Goal: Find specific page/section: Find specific page/section

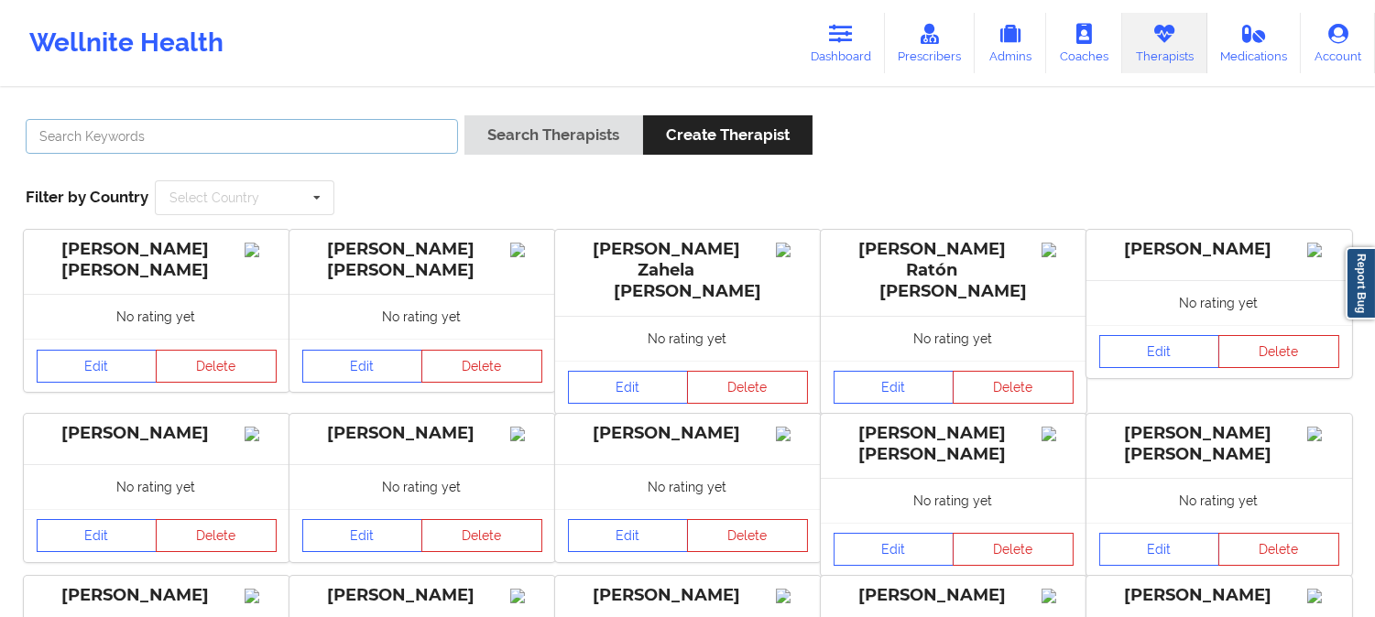
drag, startPoint x: 0, startPoint y: 0, endPoint x: 310, endPoint y: 145, distance: 341.7
click at [310, 145] on input "text" at bounding box center [242, 136] width 432 height 35
paste input "Constance Moore"
type input "Constance Moore"
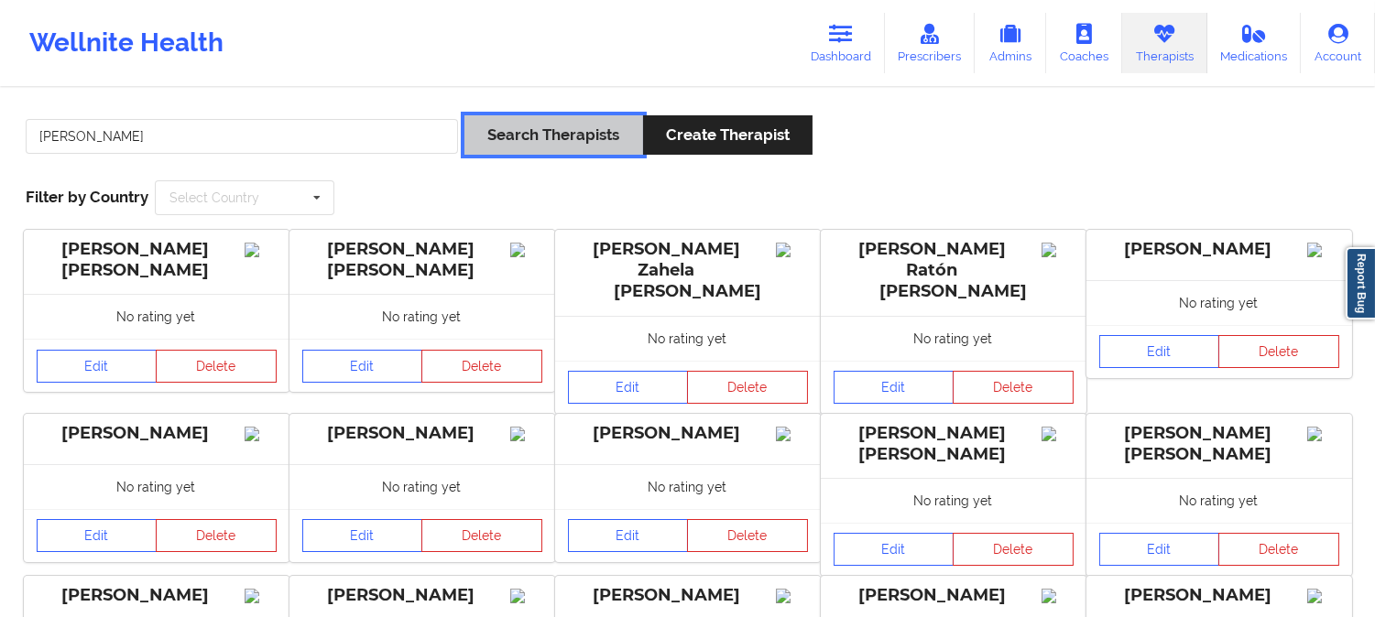
click at [572, 138] on button "Search Therapists" at bounding box center [553, 134] width 178 height 39
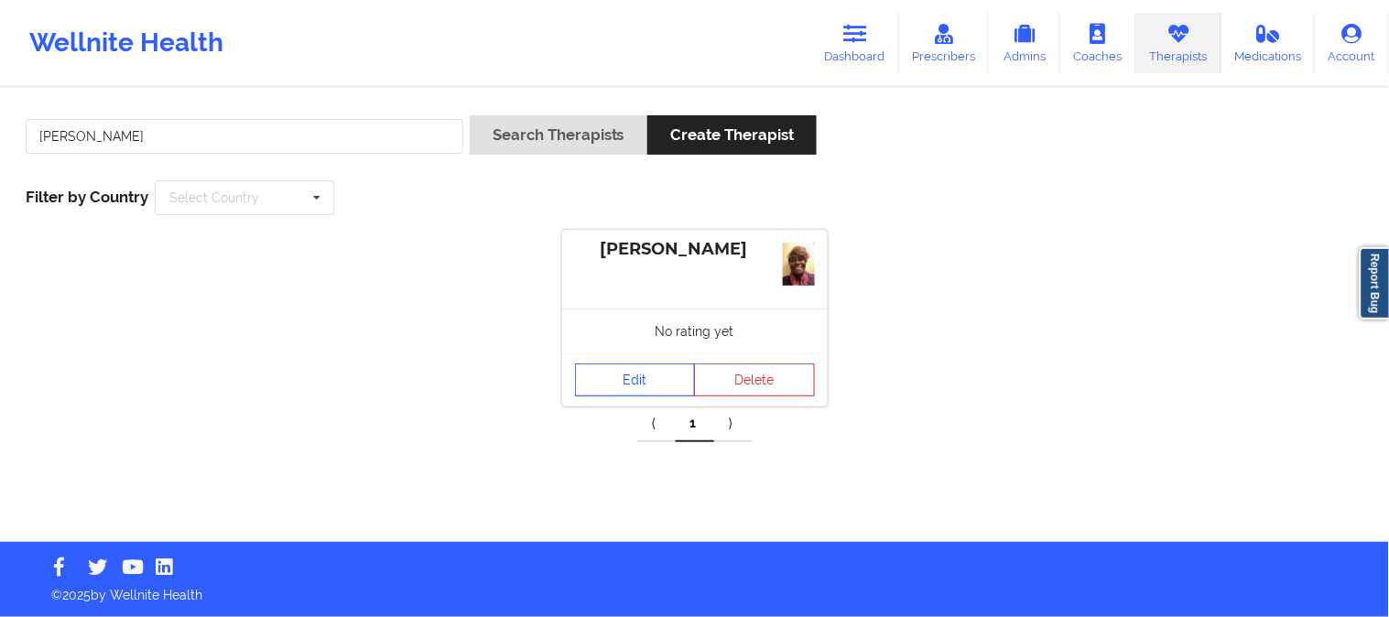
click at [626, 376] on link "Edit" at bounding box center [635, 380] width 121 height 33
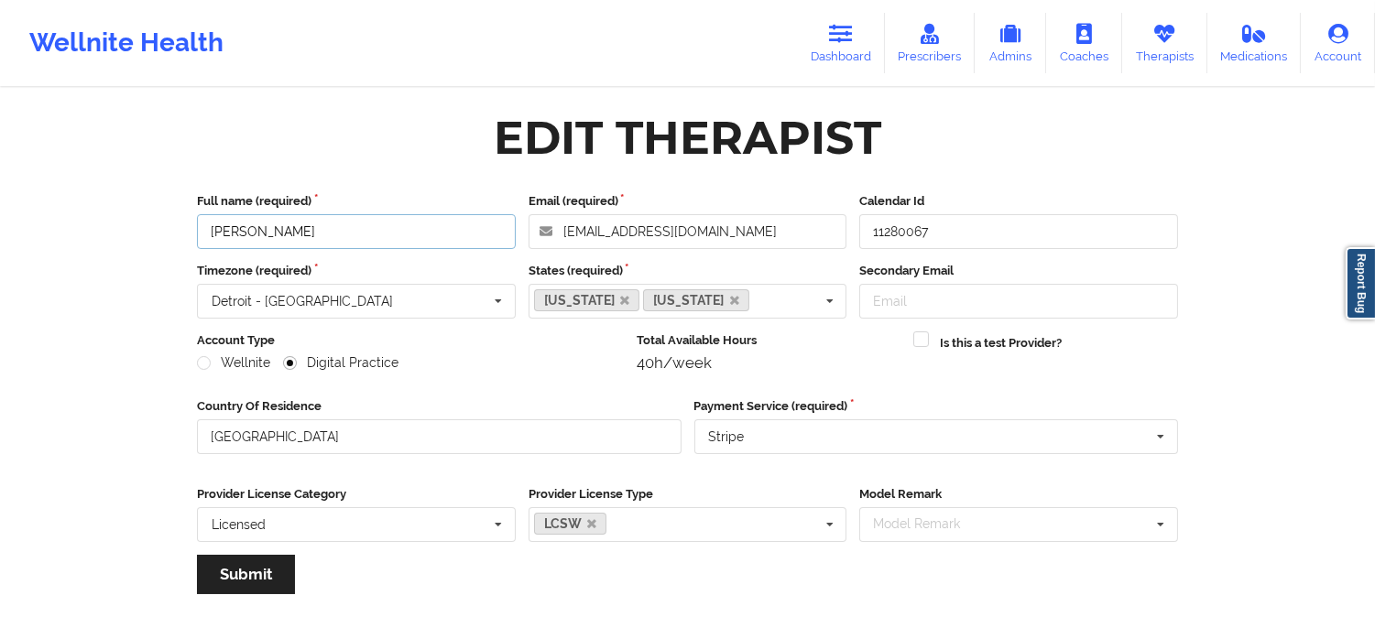
click at [394, 239] on input "Constance Moore" at bounding box center [356, 231] width 319 height 35
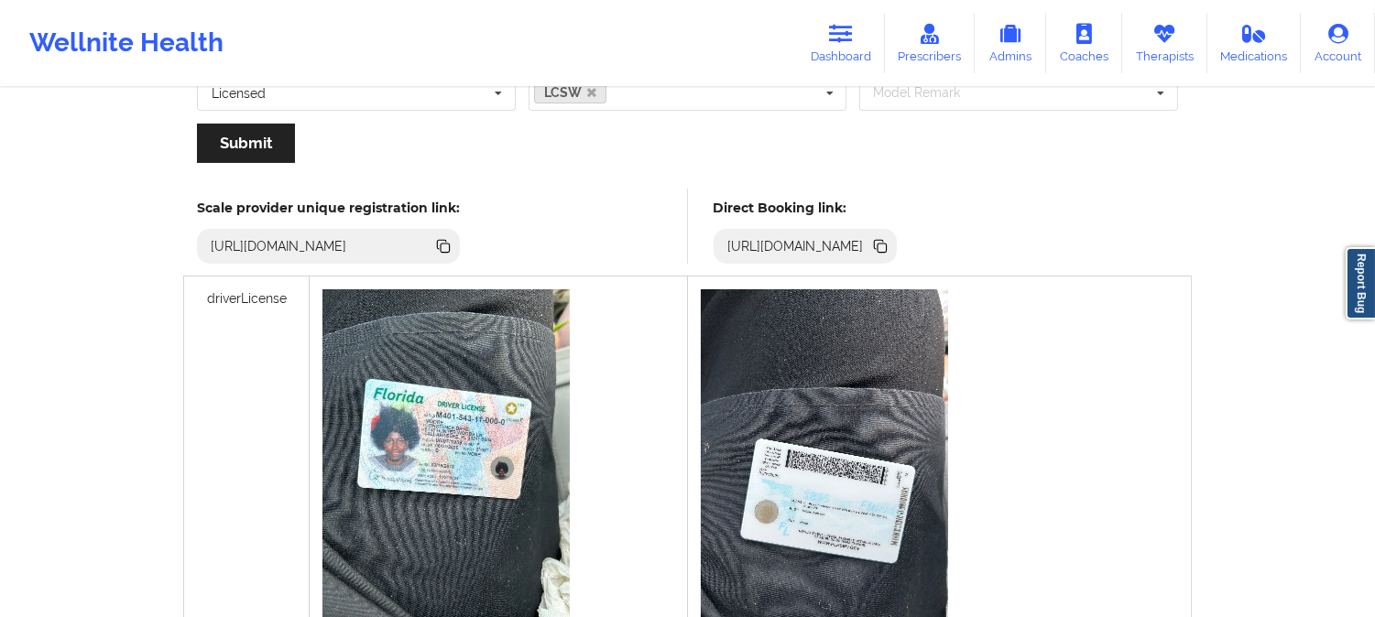
scroll to position [407, 0]
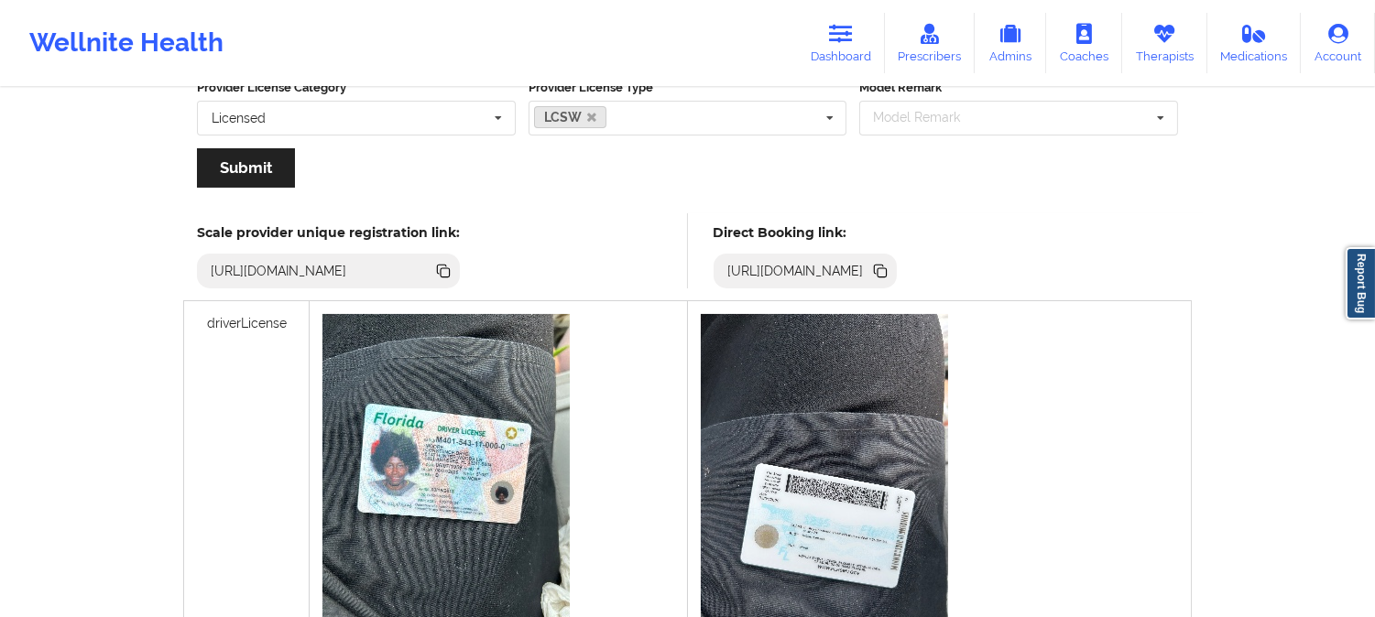
click at [887, 271] on icon at bounding box center [881, 272] width 9 height 9
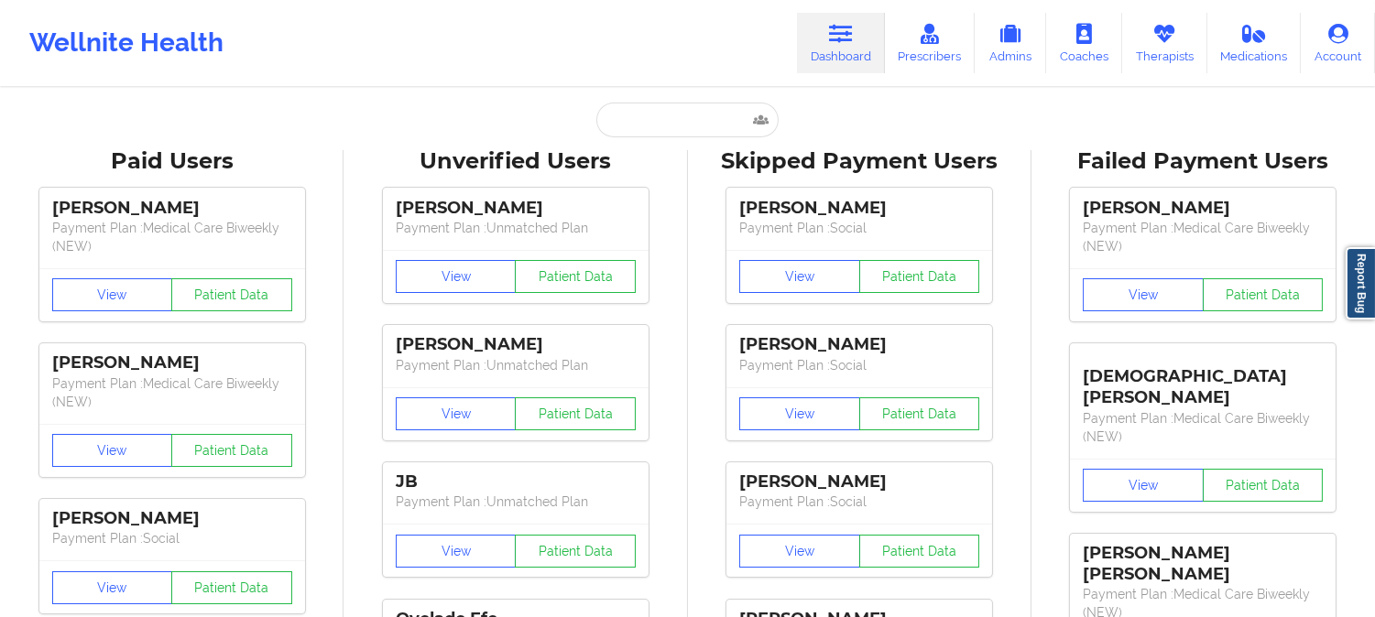
type input "[PERSON_NAME]"
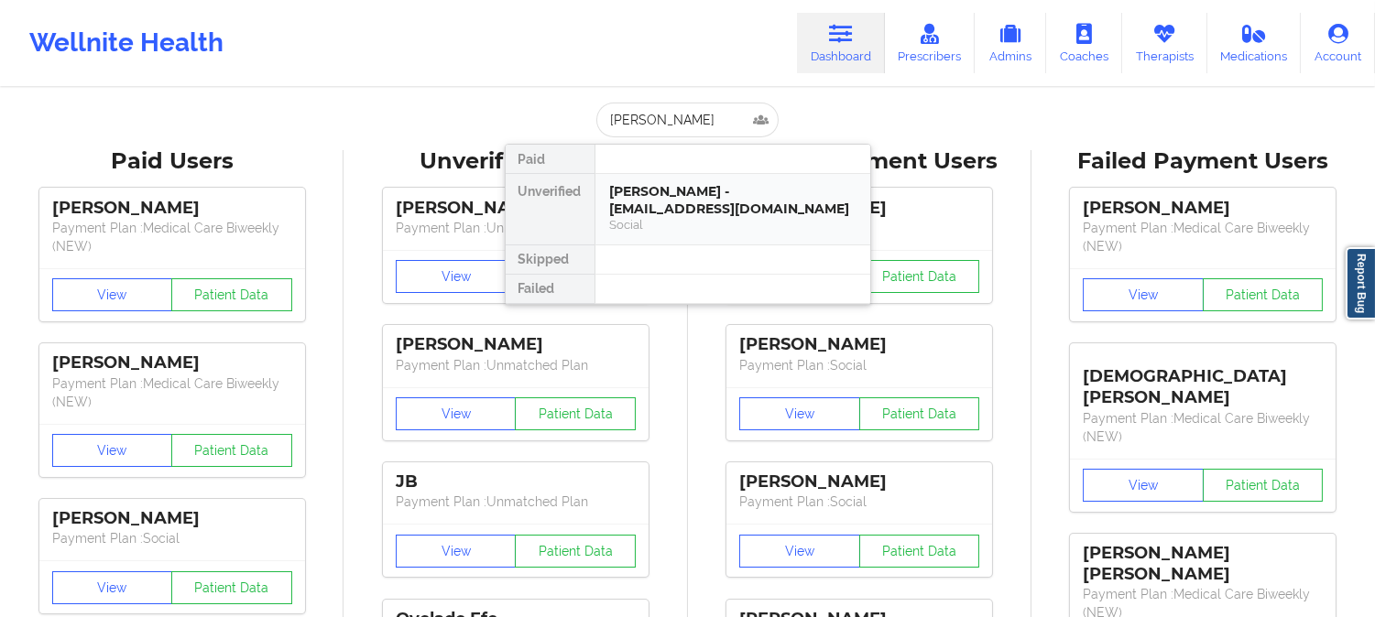
click at [690, 209] on div "[PERSON_NAME] - [EMAIL_ADDRESS][DOMAIN_NAME]" at bounding box center [732, 200] width 245 height 34
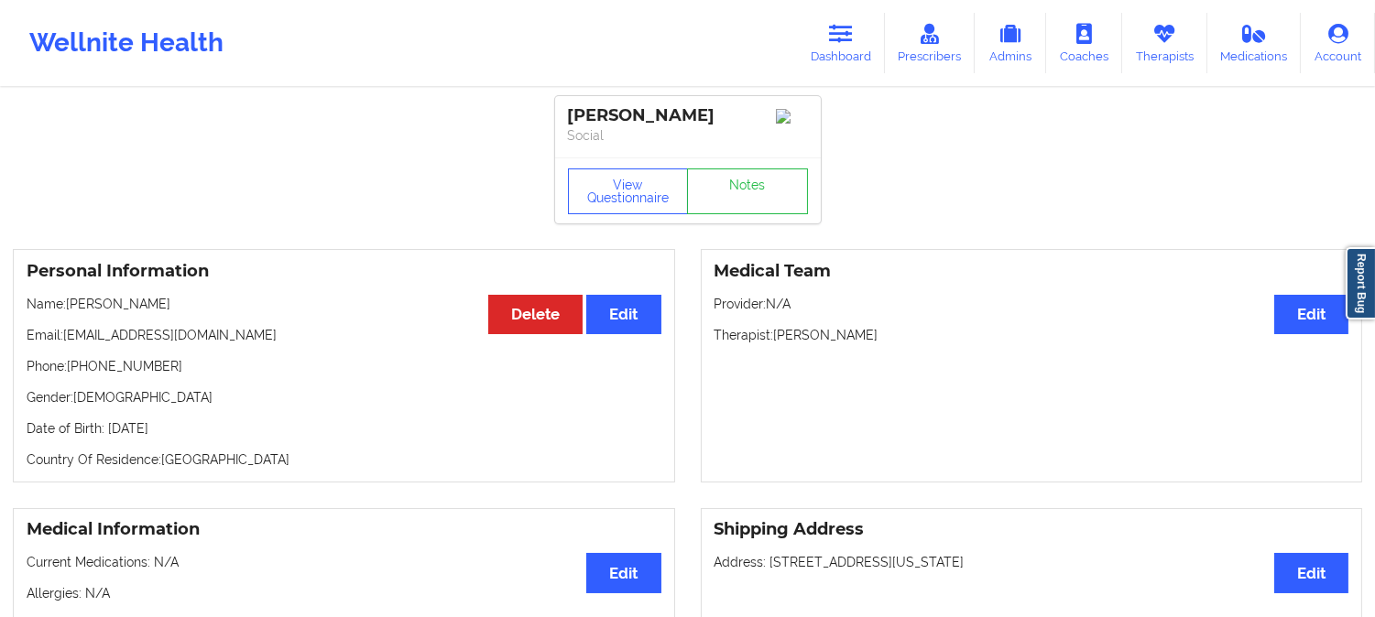
drag, startPoint x: 181, startPoint y: 311, endPoint x: 71, endPoint y: 308, distance: 110.9
click at [71, 308] on p "Name: [PERSON_NAME]" at bounding box center [344, 304] width 635 height 18
copy p "[PERSON_NAME]"
drag, startPoint x: 196, startPoint y: 343, endPoint x: 66, endPoint y: 343, distance: 130.1
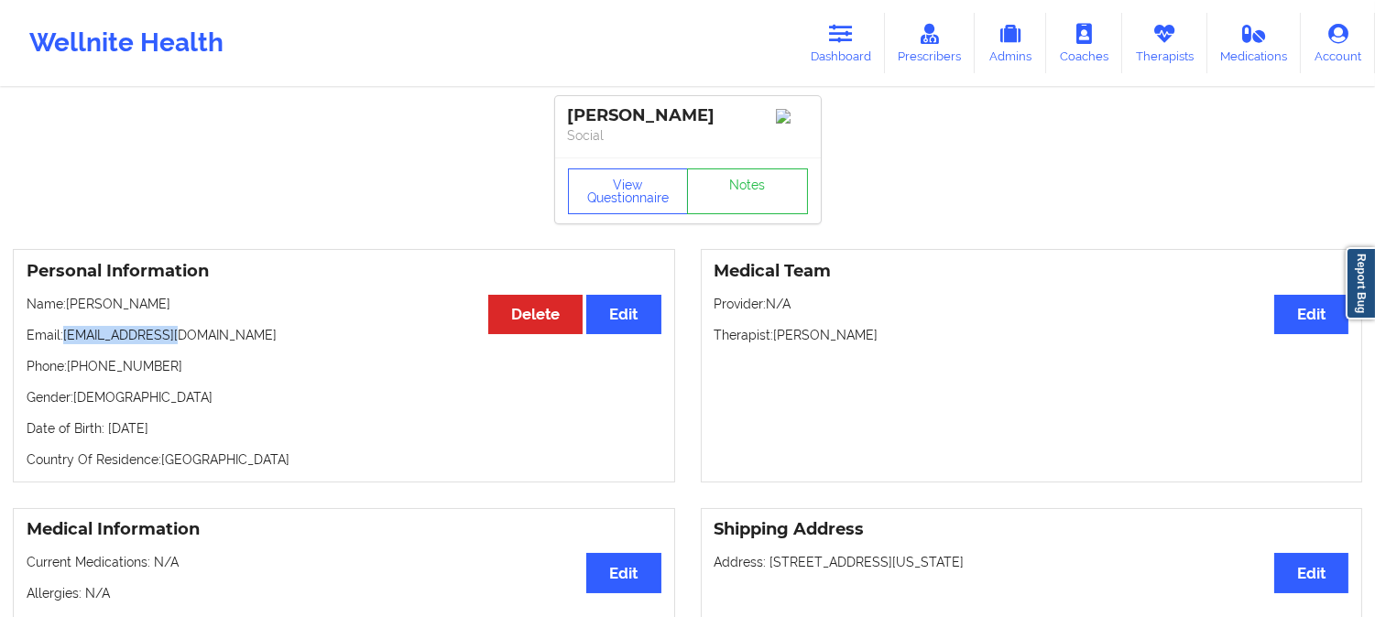
click at [66, 343] on p "Email: [EMAIL_ADDRESS][DOMAIN_NAME]" at bounding box center [344, 335] width 635 height 18
copy p "[EMAIL_ADDRESS][DOMAIN_NAME]"
click at [853, 32] on icon at bounding box center [841, 34] width 24 height 20
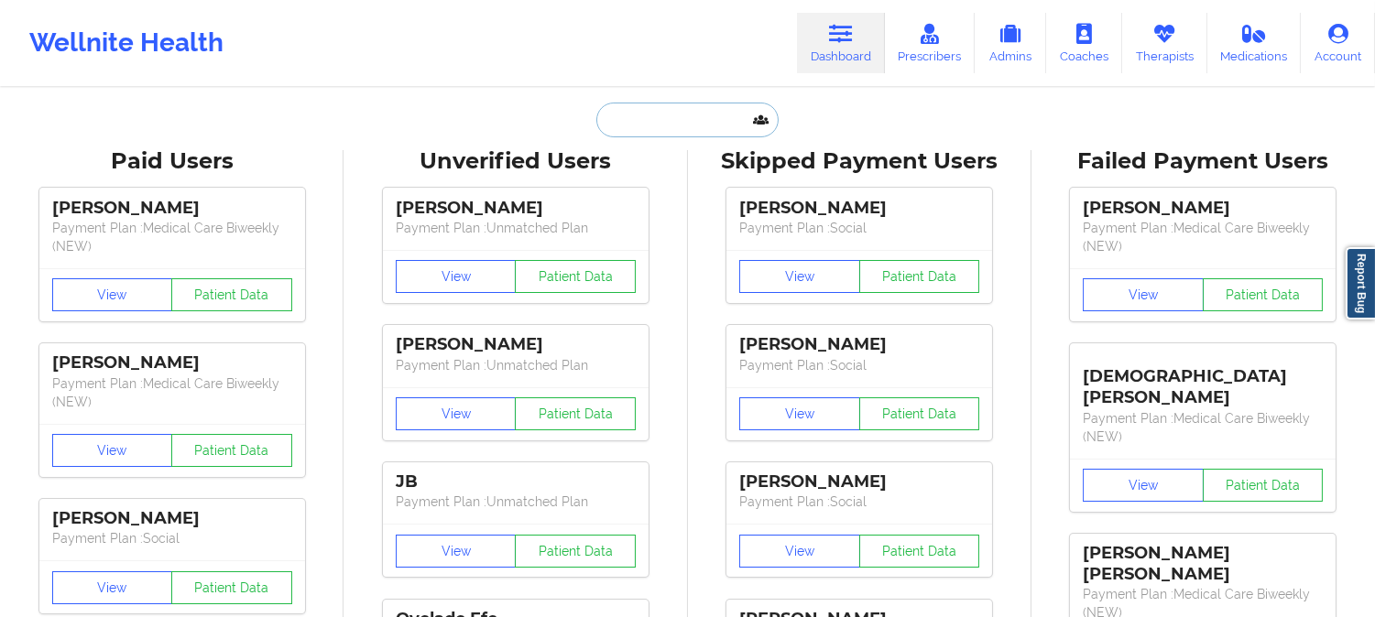
click at [713, 116] on input "text" at bounding box center [686, 120] width 181 height 35
paste input "[EMAIL_ADDRESS][DOMAIN_NAME]"
type input "[EMAIL_ADDRESS][DOMAIN_NAME]"
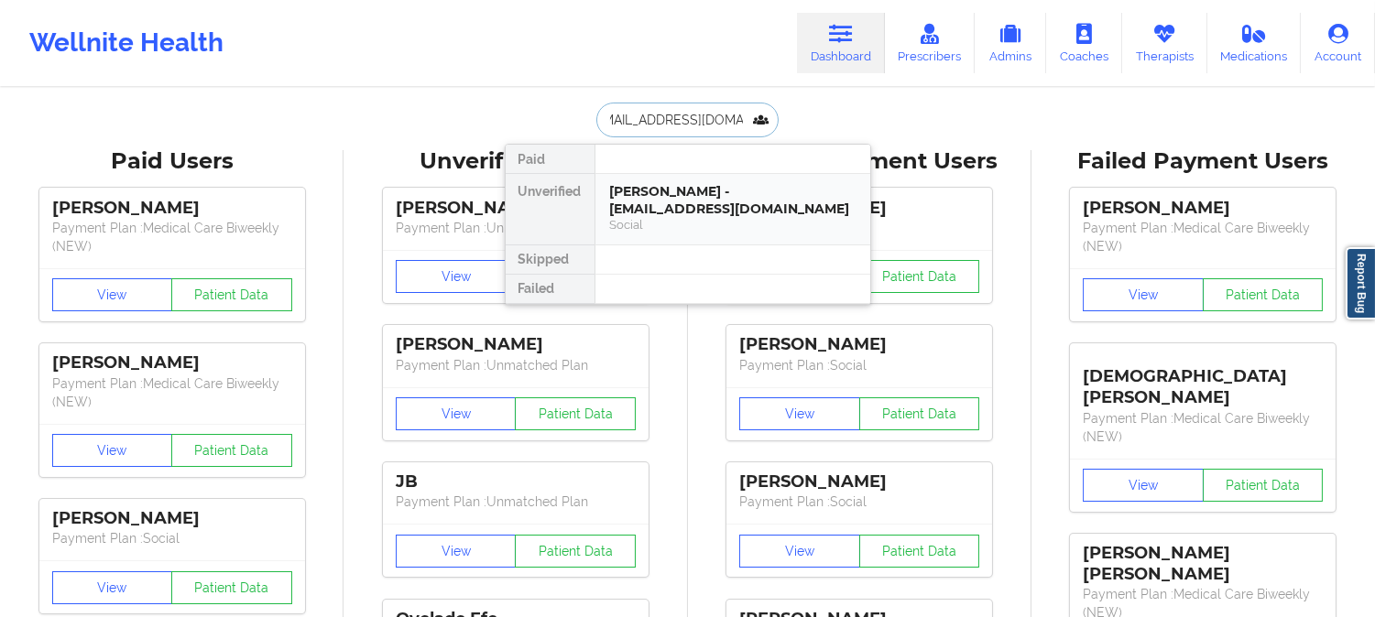
click at [674, 231] on div "Social" at bounding box center [732, 225] width 245 height 16
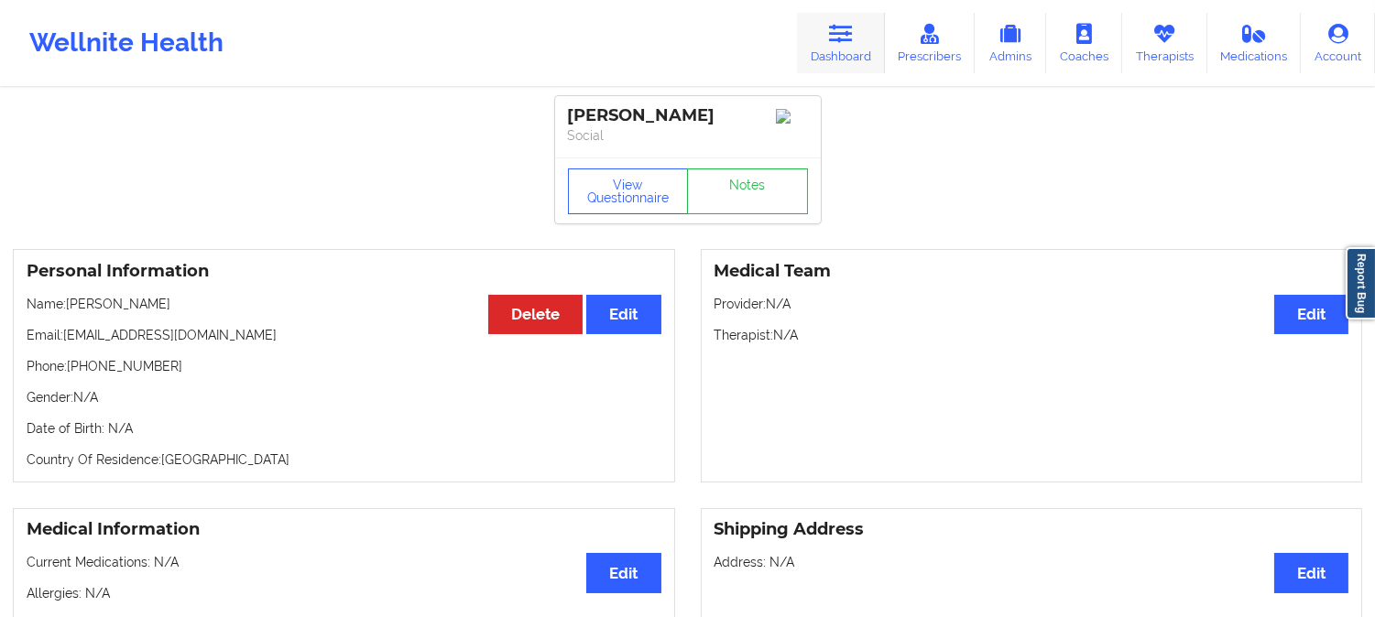
click at [841, 15] on link "Dashboard" at bounding box center [841, 43] width 88 height 60
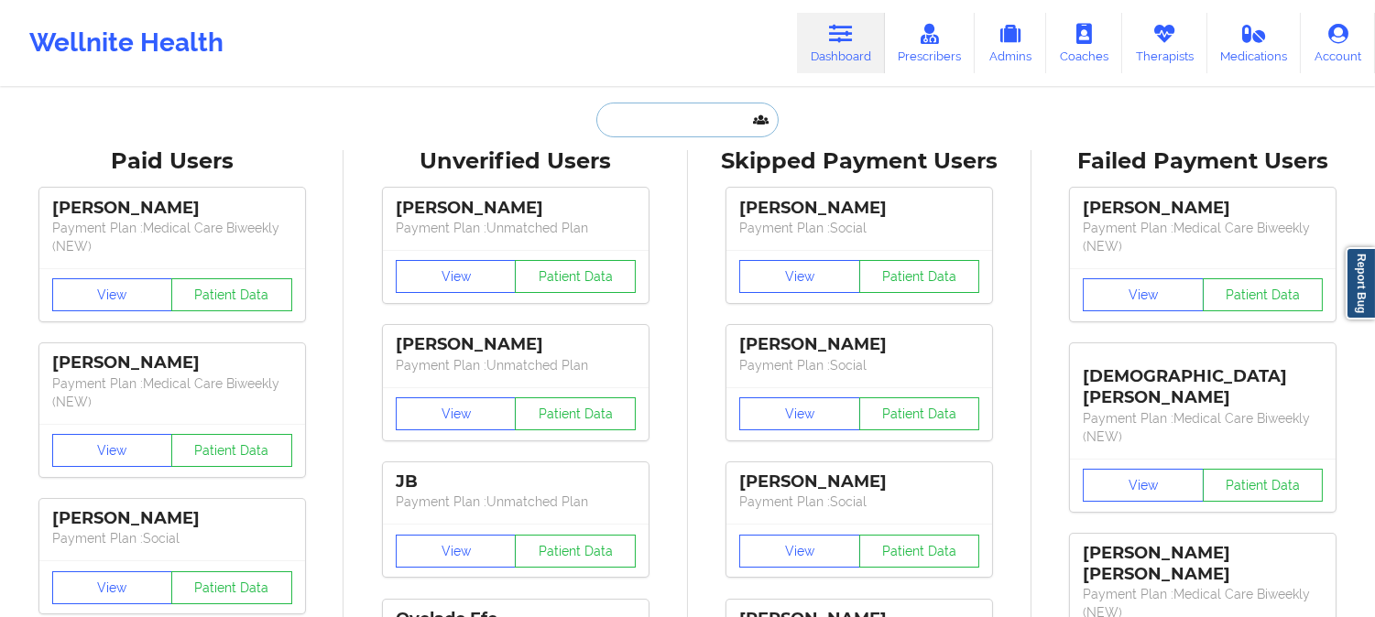
click at [720, 119] on input "text" at bounding box center [686, 120] width 181 height 35
paste input "[EMAIL_ADDRESS][DOMAIN_NAME]"
type input "[EMAIL_ADDRESS][DOMAIN_NAME]"
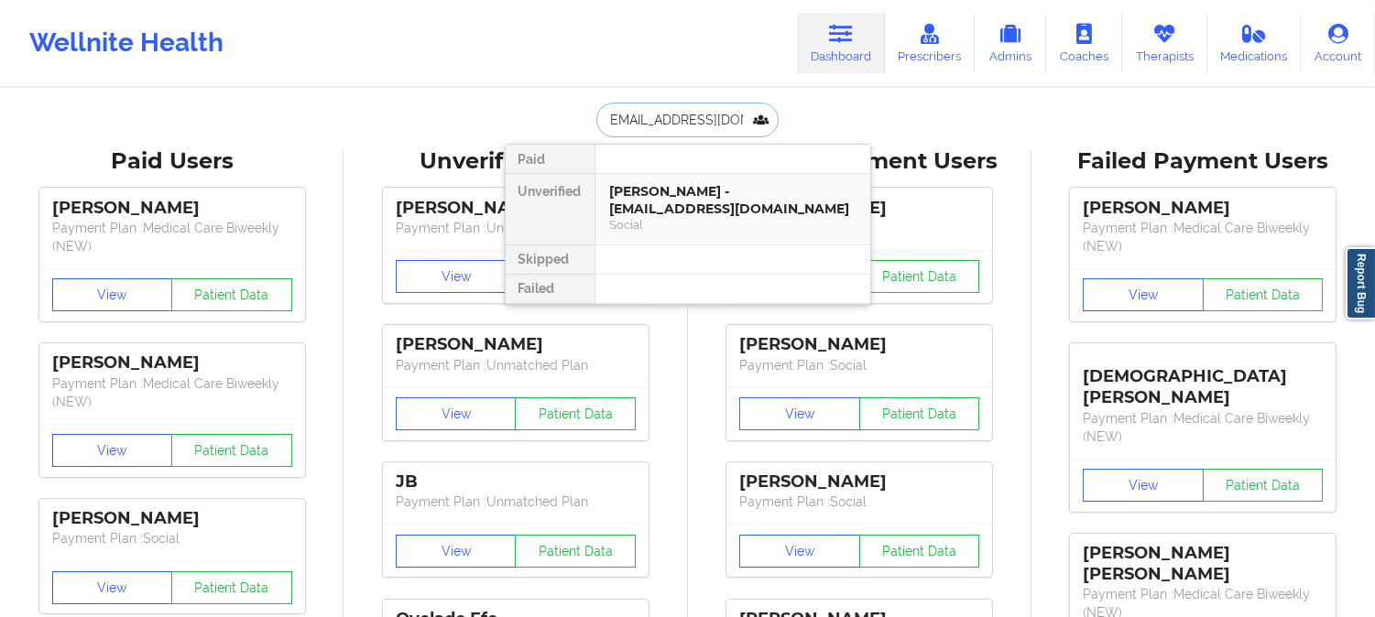
click at [659, 227] on div "Social" at bounding box center [732, 225] width 245 height 16
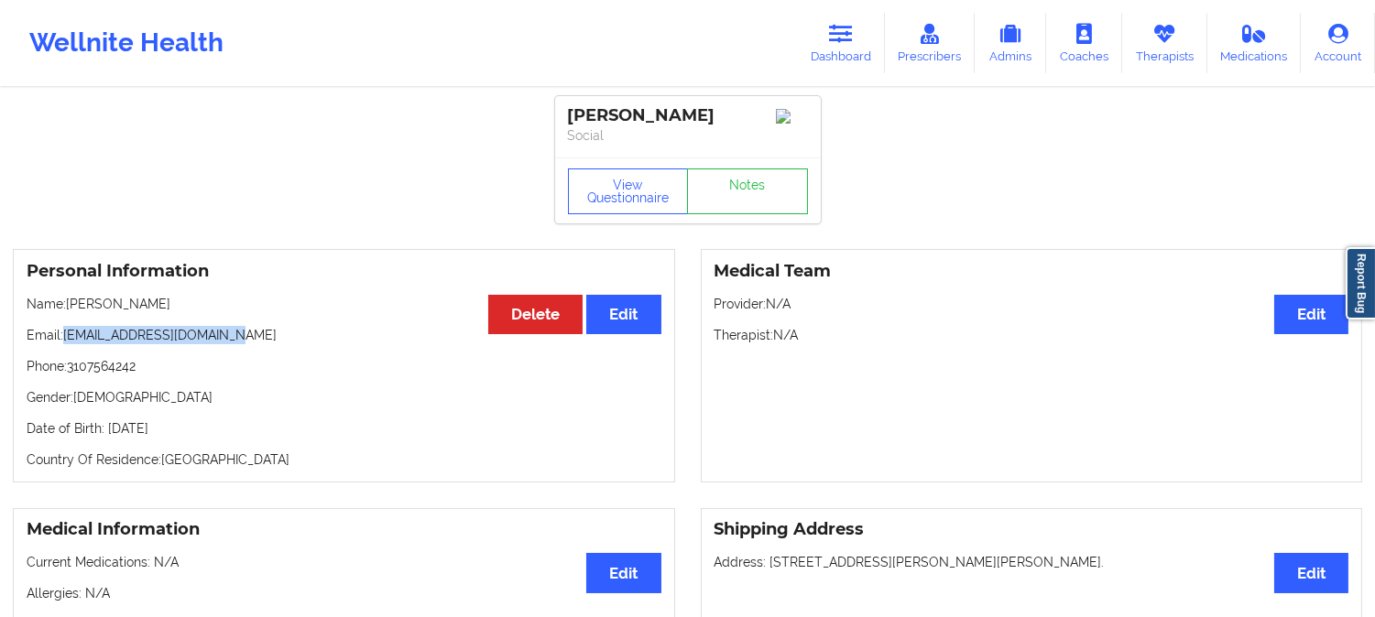
drag, startPoint x: 223, startPoint y: 341, endPoint x: 67, endPoint y: 327, distance: 157.2
click at [67, 327] on div "Personal Information Edit Delete Name: [PERSON_NAME] Email: [EMAIL_ADDRESS][DOM…" at bounding box center [344, 366] width 662 height 234
copy p "[EMAIL_ADDRESS][DOMAIN_NAME]"
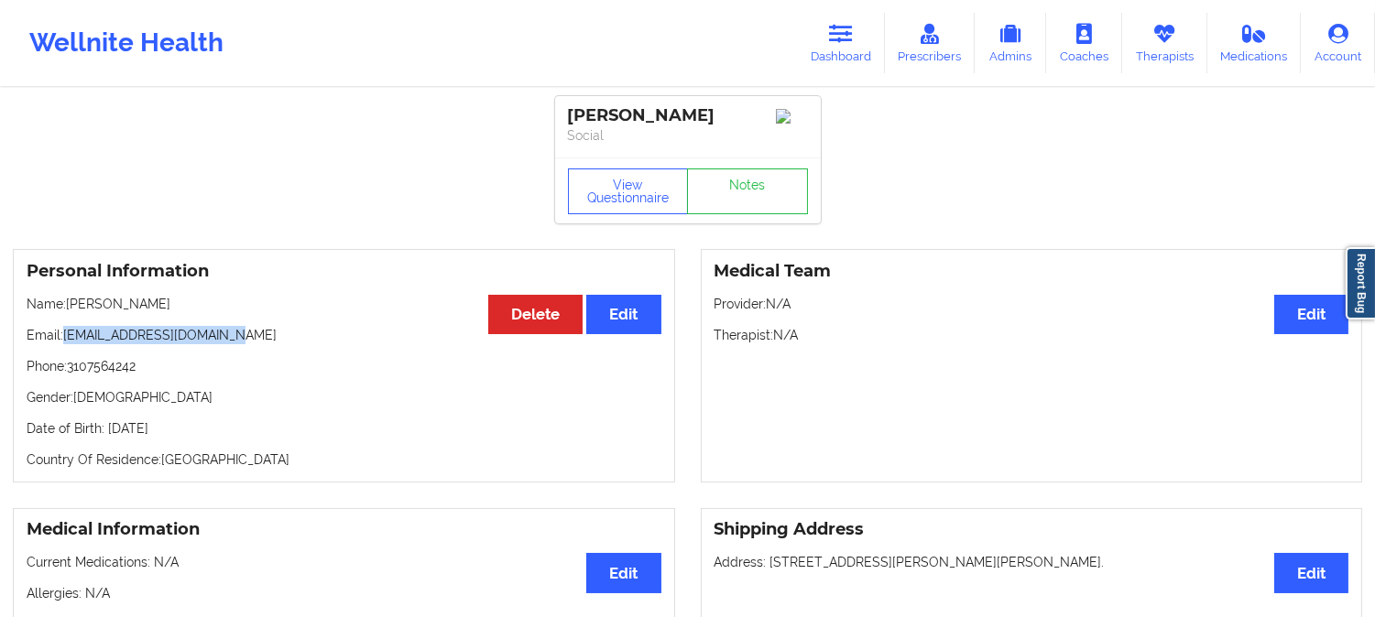
copy p "[EMAIL_ADDRESS][DOMAIN_NAME]"
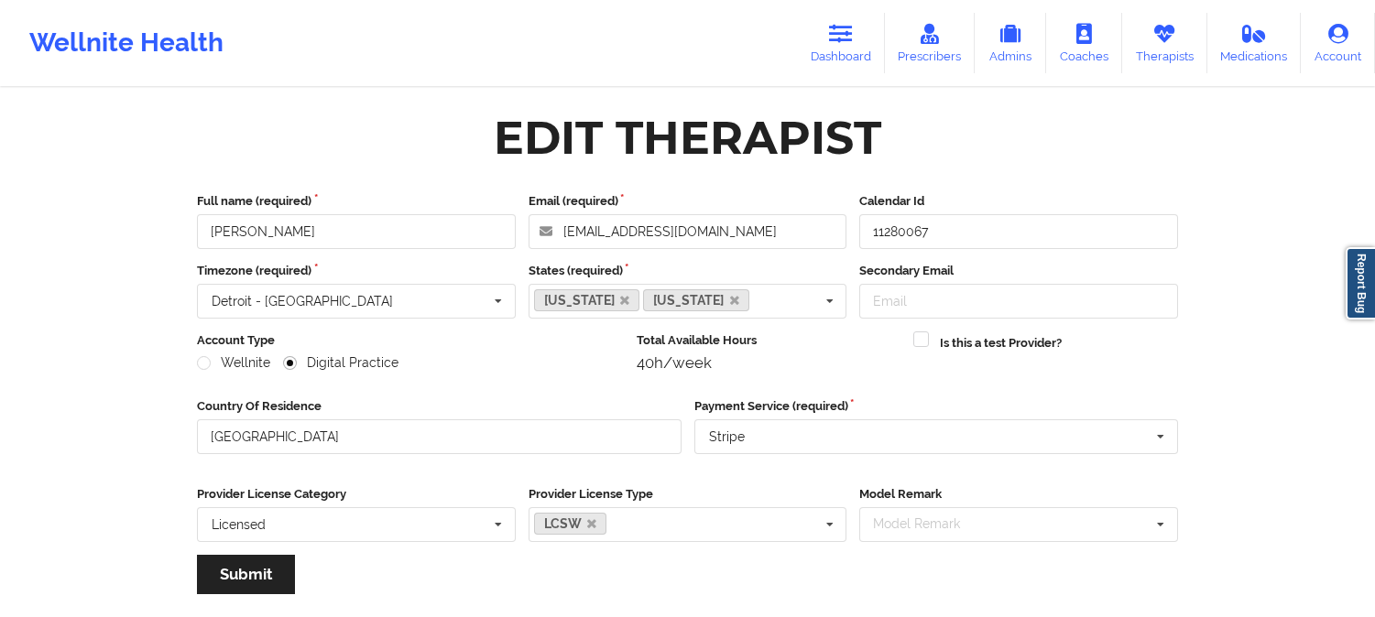
click at [1155, 30] on icon at bounding box center [1164, 34] width 24 height 20
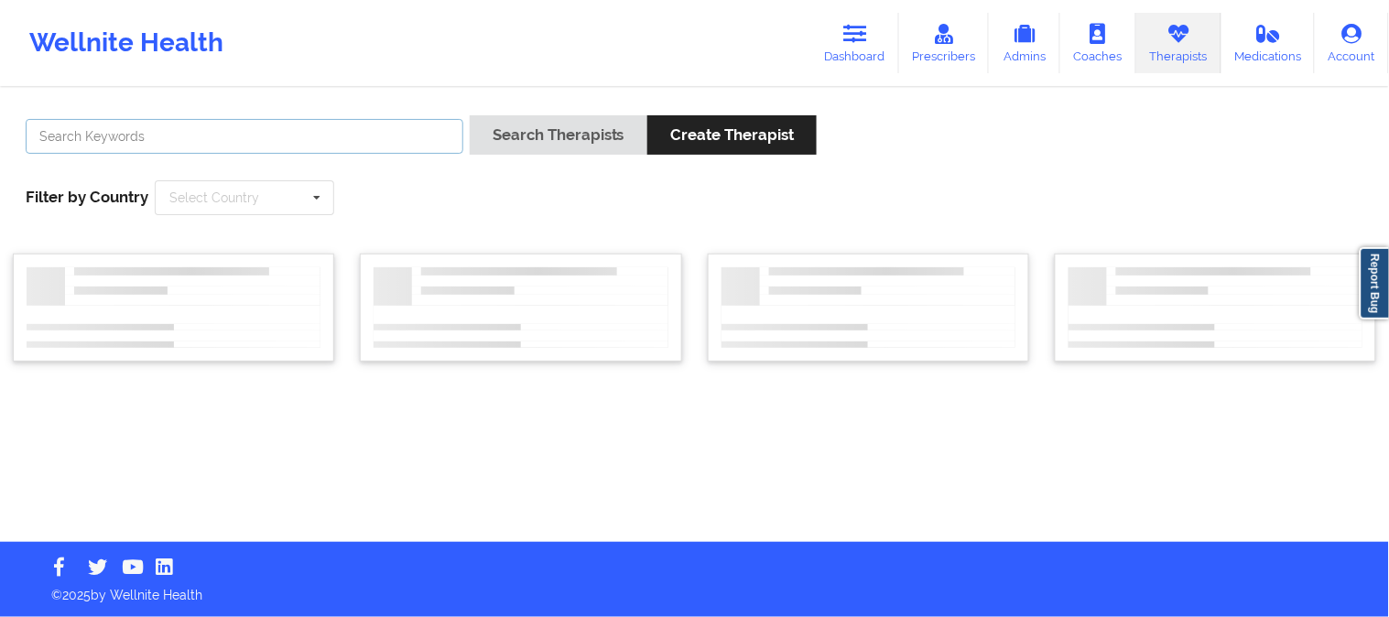
click at [291, 136] on input "text" at bounding box center [245, 136] width 438 height 35
paste input "Julia Kaluga"
type input "Julia Kaluga"
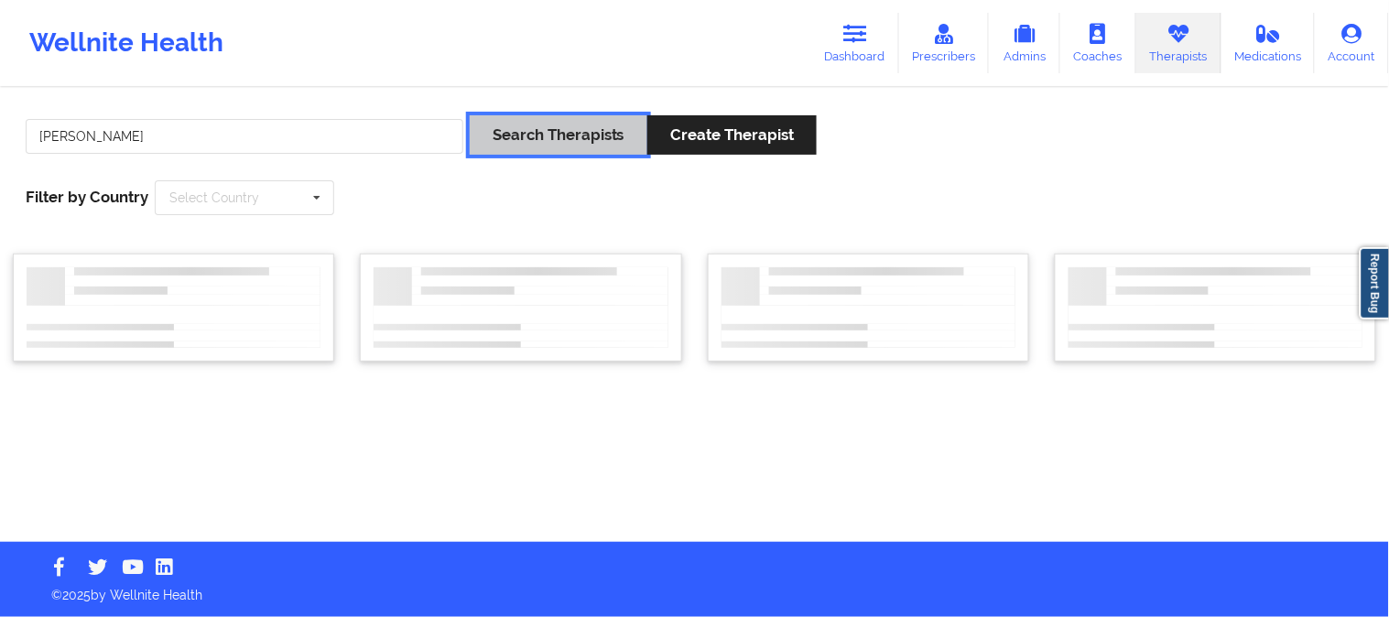
click at [507, 131] on button "Search Therapists" at bounding box center [559, 134] width 178 height 39
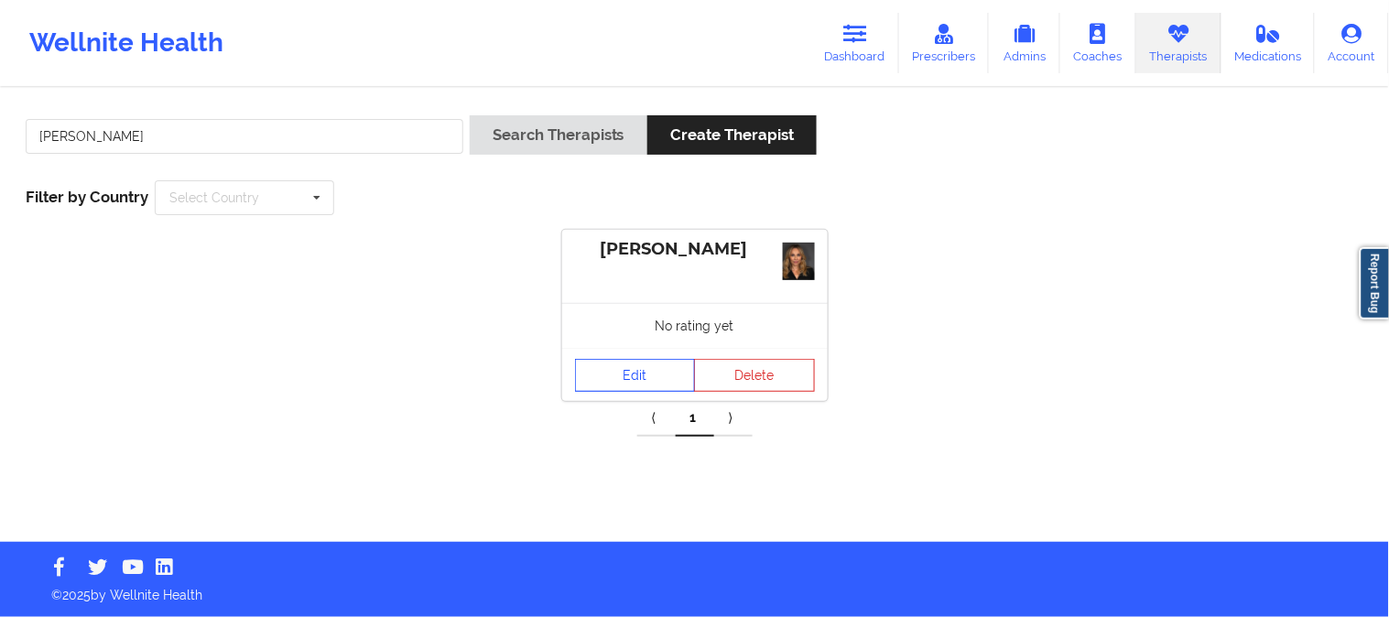
click at [648, 373] on link "Edit" at bounding box center [635, 375] width 121 height 33
